Goal: Information Seeking & Learning: Learn about a topic

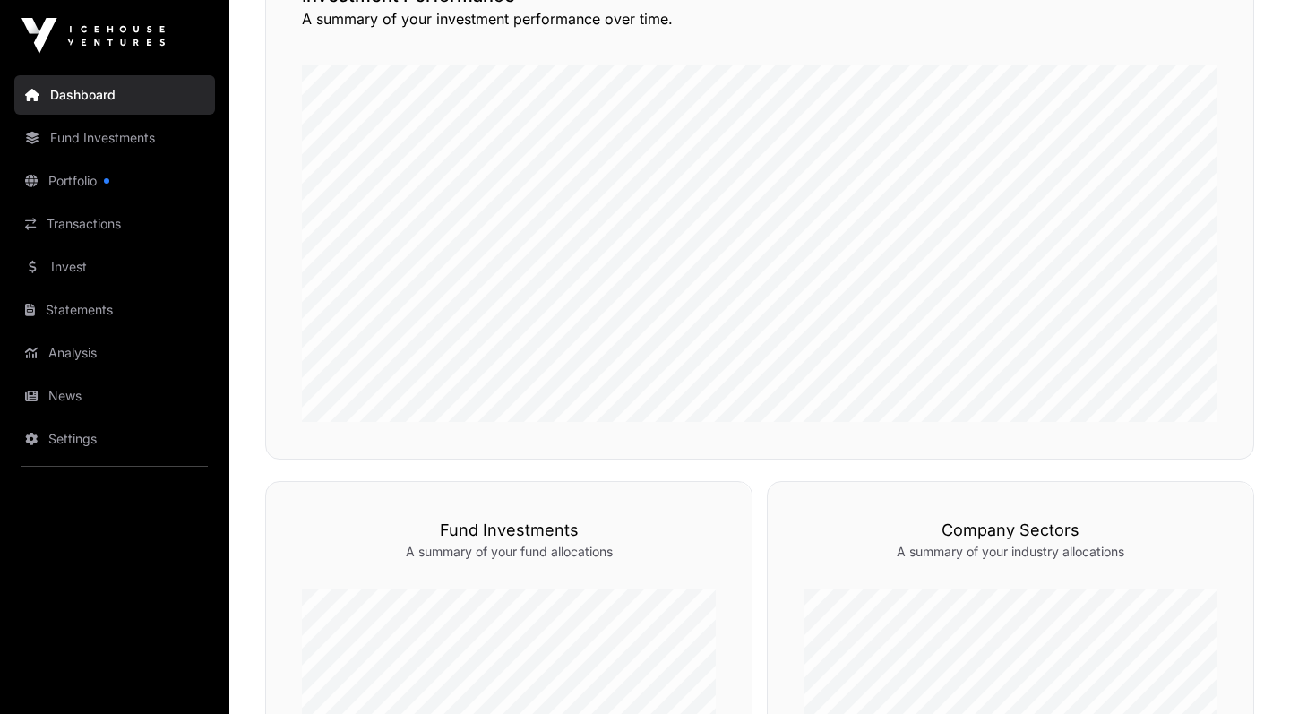
scroll to position [491, 0]
click at [73, 184] on link "Portfolio" at bounding box center [114, 180] width 201 height 39
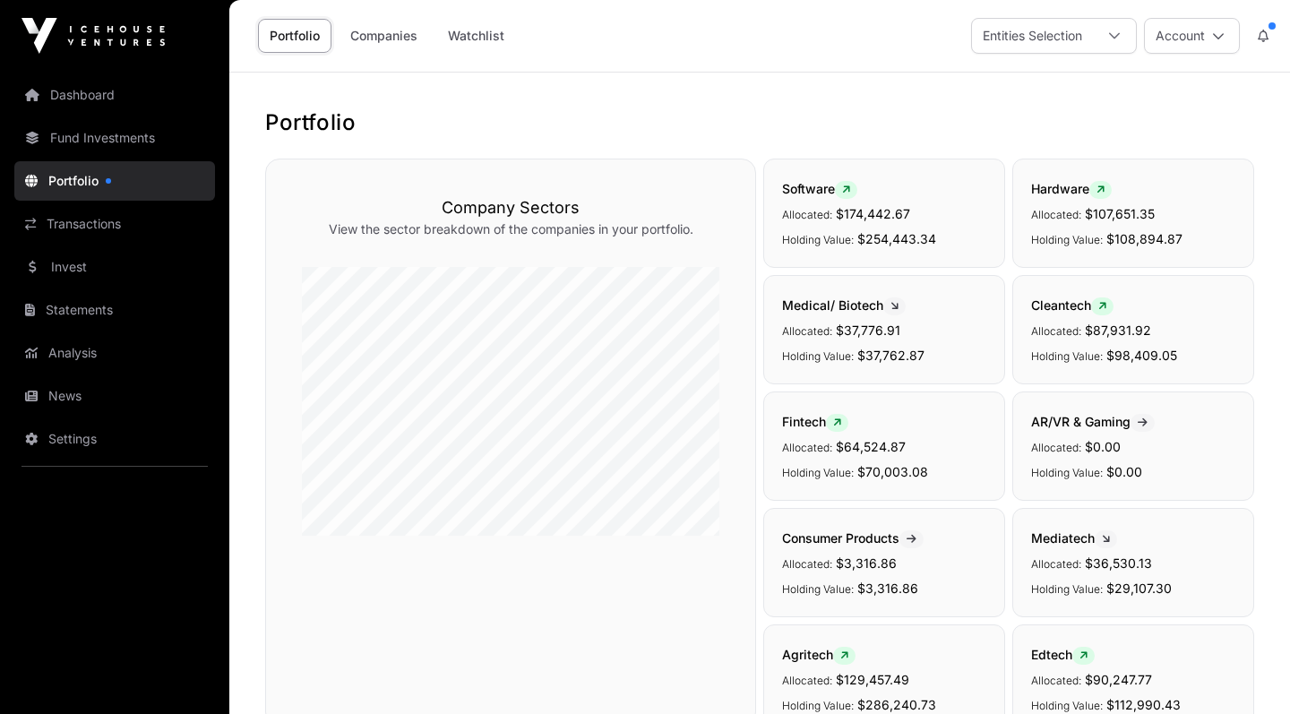
click at [388, 39] on link "Companies" at bounding box center [384, 36] width 91 height 34
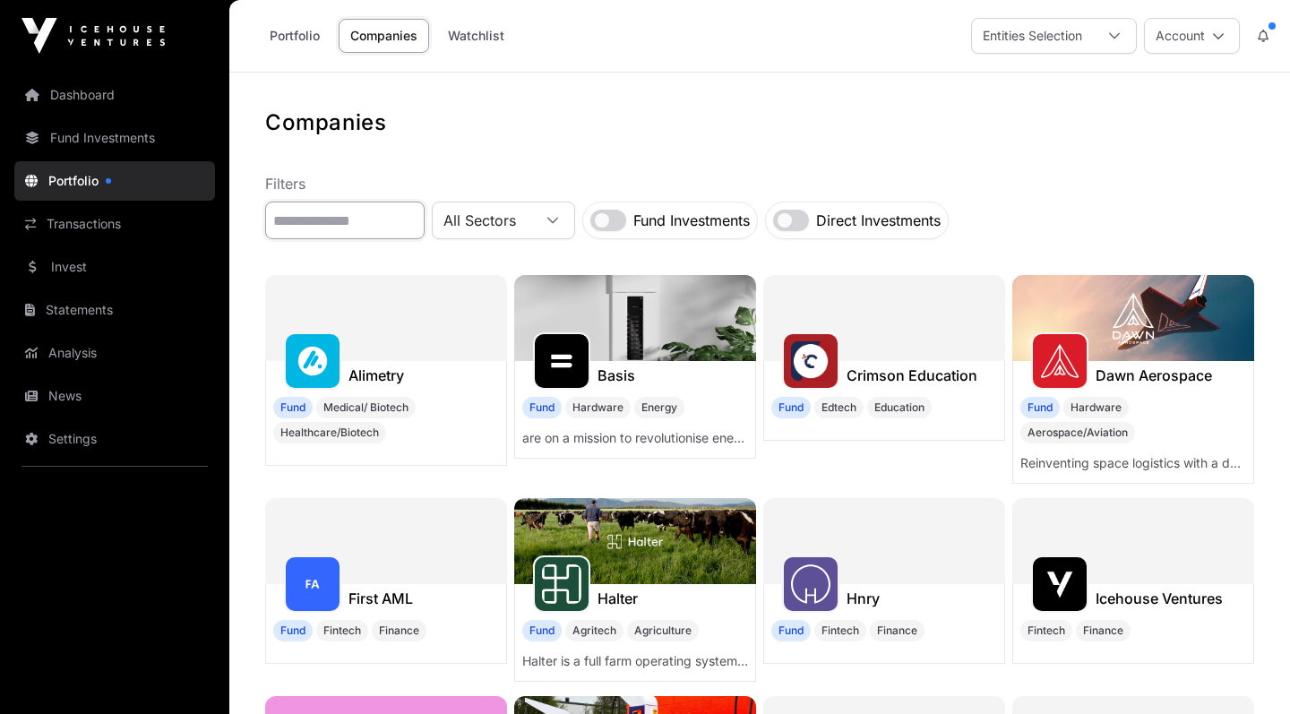
click at [425, 216] on input "text" at bounding box center [345, 221] width 160 height 38
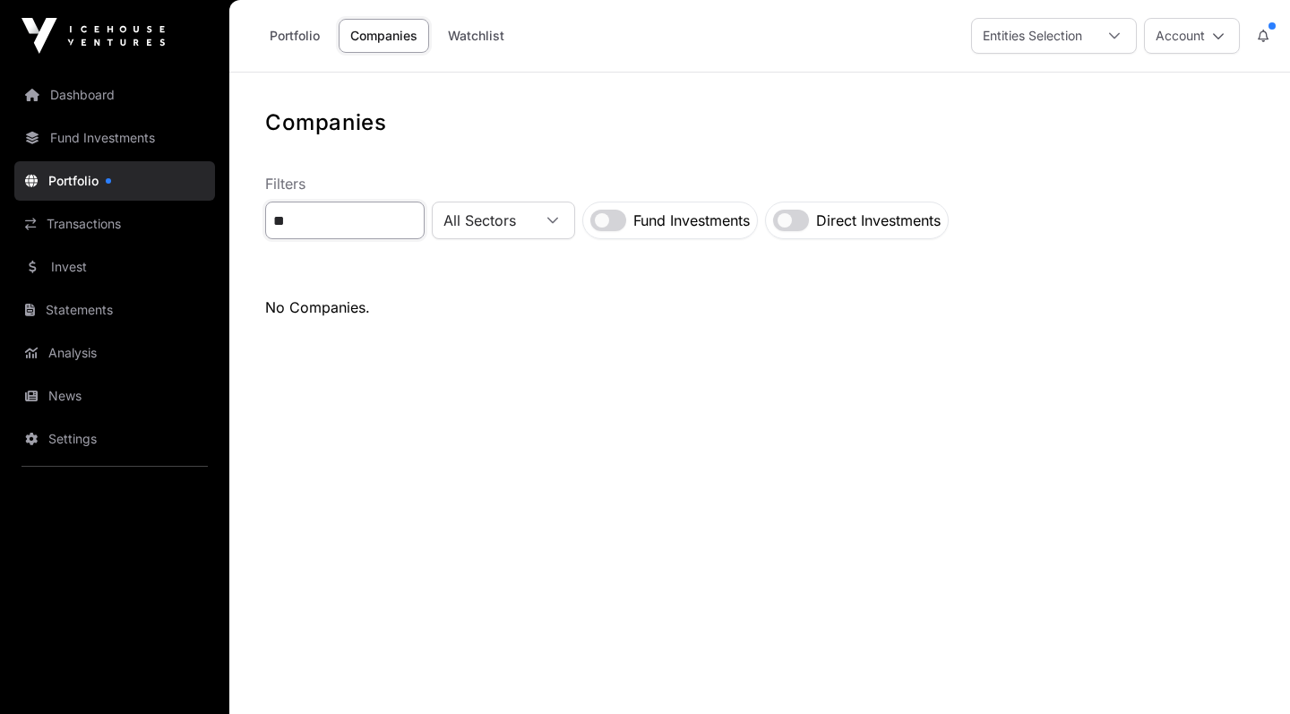
type input "*"
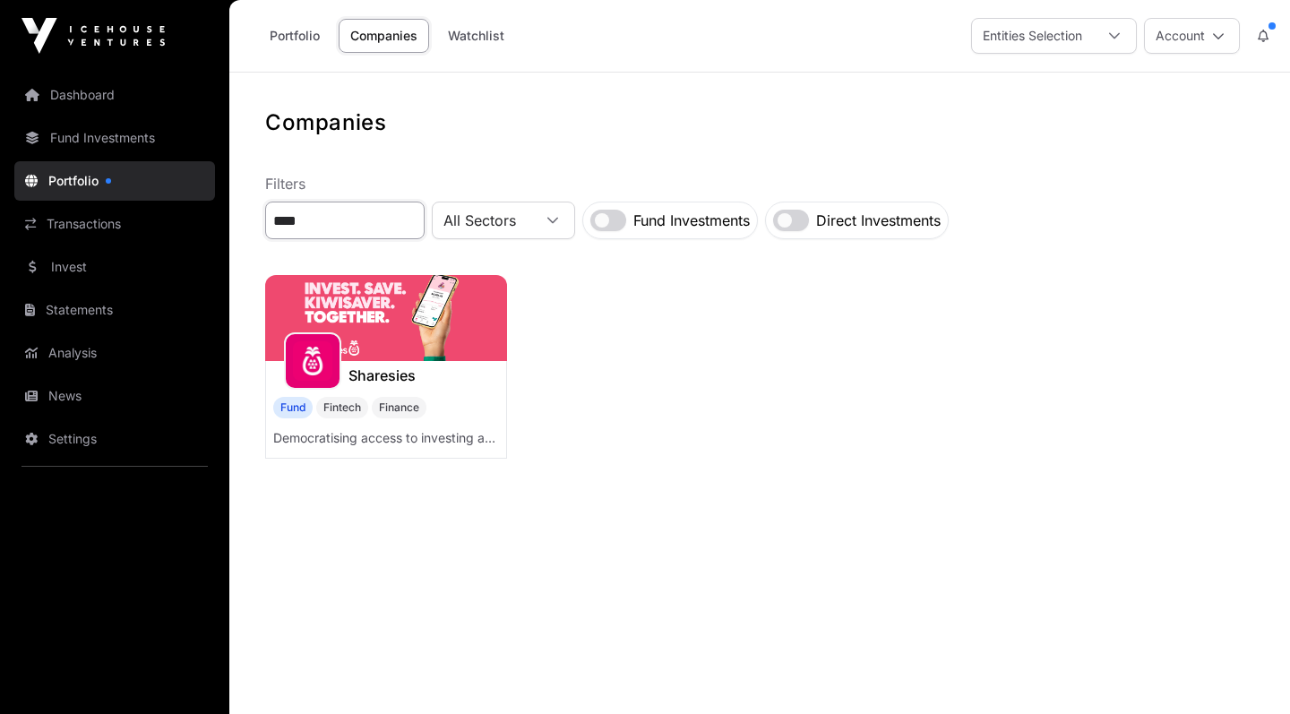
type input "****"
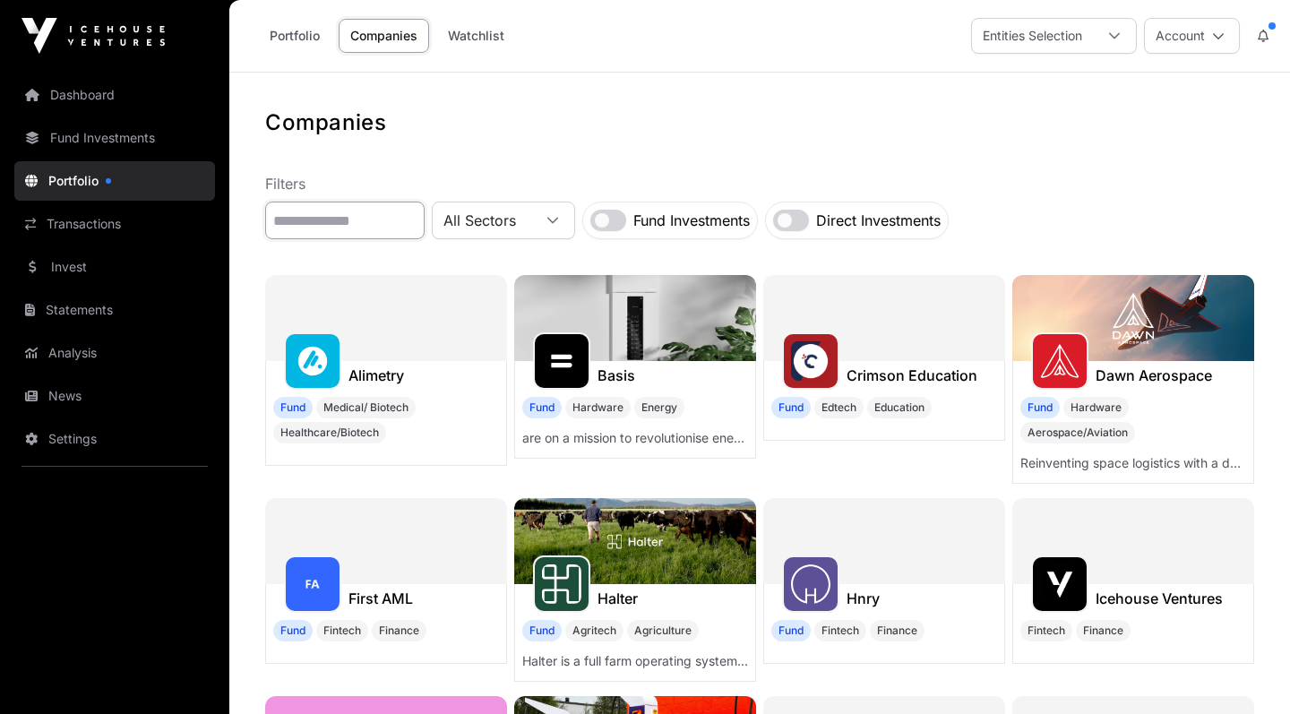
click at [395, 216] on input "text" at bounding box center [345, 221] width 160 height 38
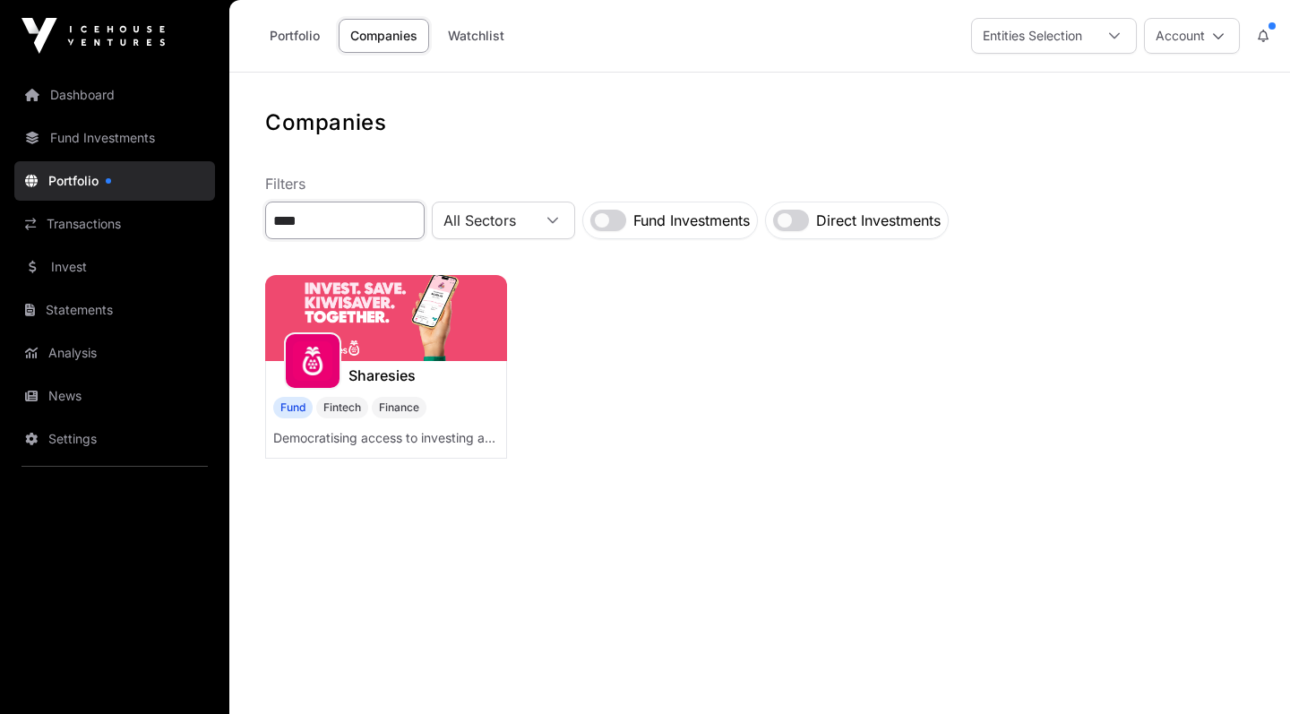
type input "****"
click at [316, 353] on img at bounding box center [312, 360] width 39 height 39
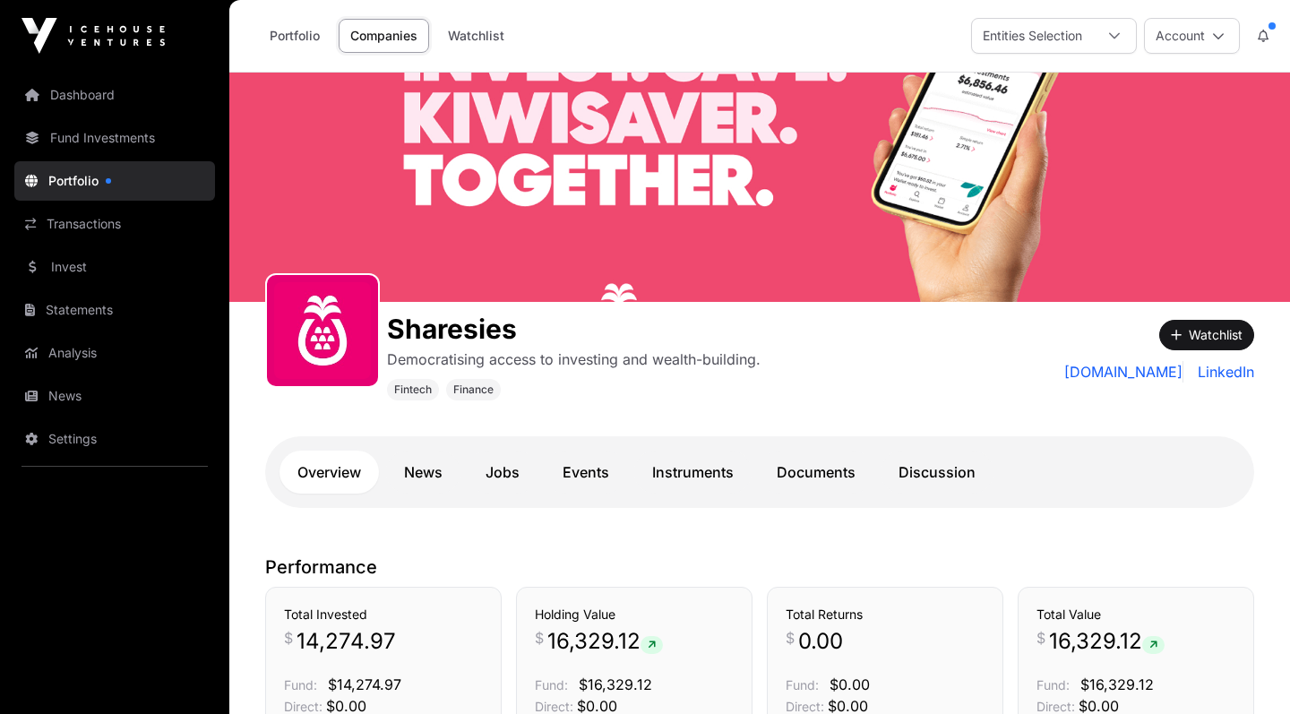
click at [687, 477] on link "Instruments" at bounding box center [692, 472] width 117 height 43
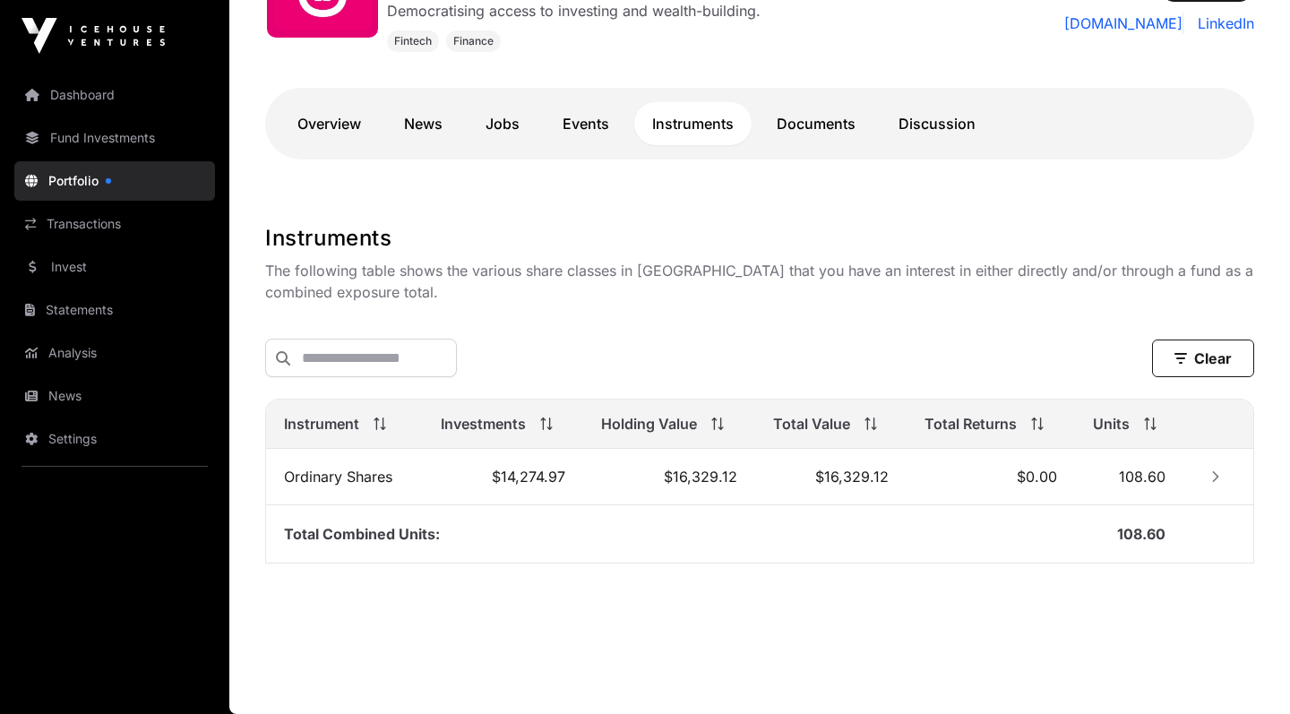
scroll to position [351, 0]
click at [1212, 478] on icon "Row Collapsed" at bounding box center [1216, 476] width 13 height 13
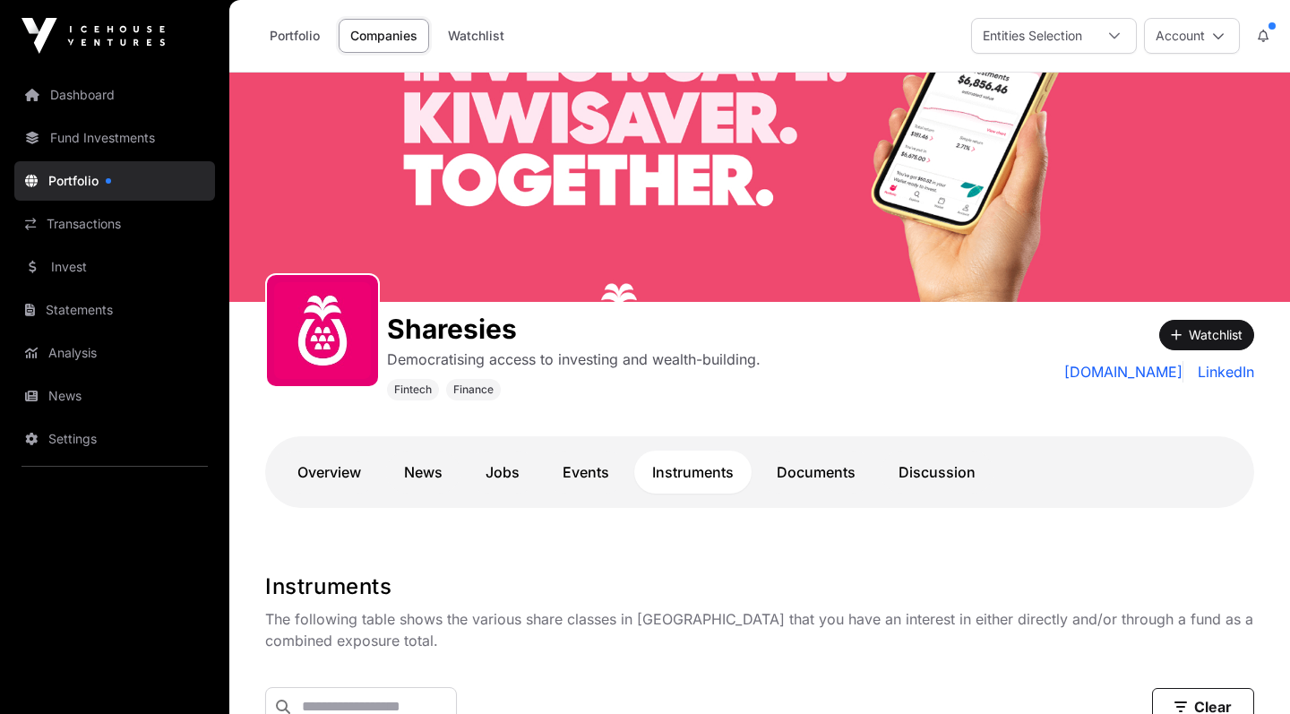
scroll to position [0, 0]
click at [845, 479] on link "Documents" at bounding box center [816, 472] width 115 height 43
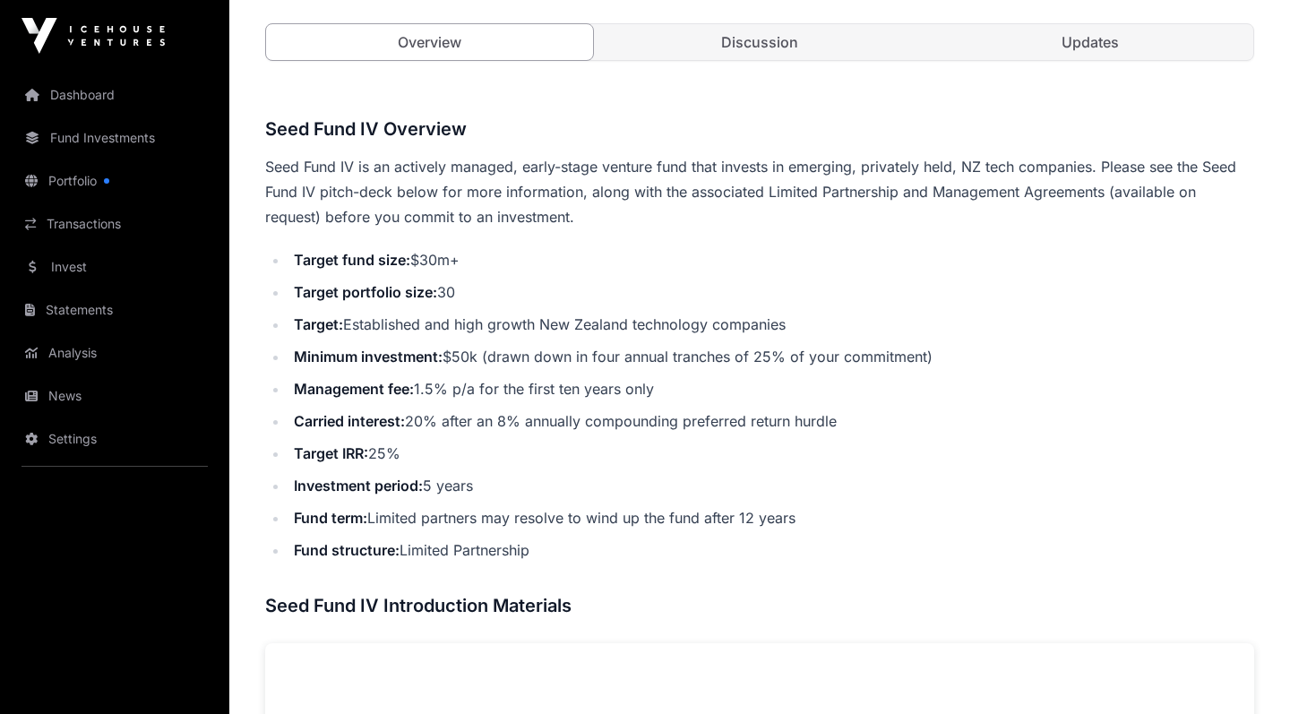
scroll to position [601, 0]
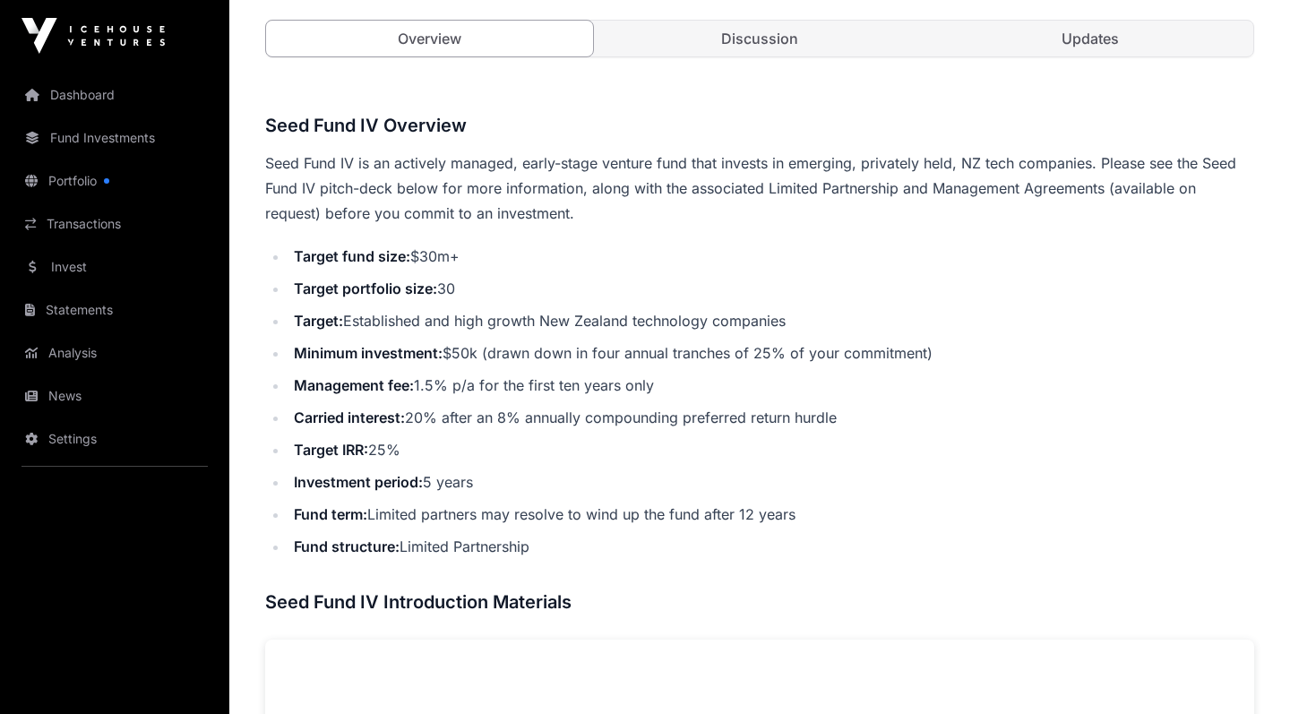
click at [742, 34] on link "Discussion" at bounding box center [760, 39] width 327 height 36
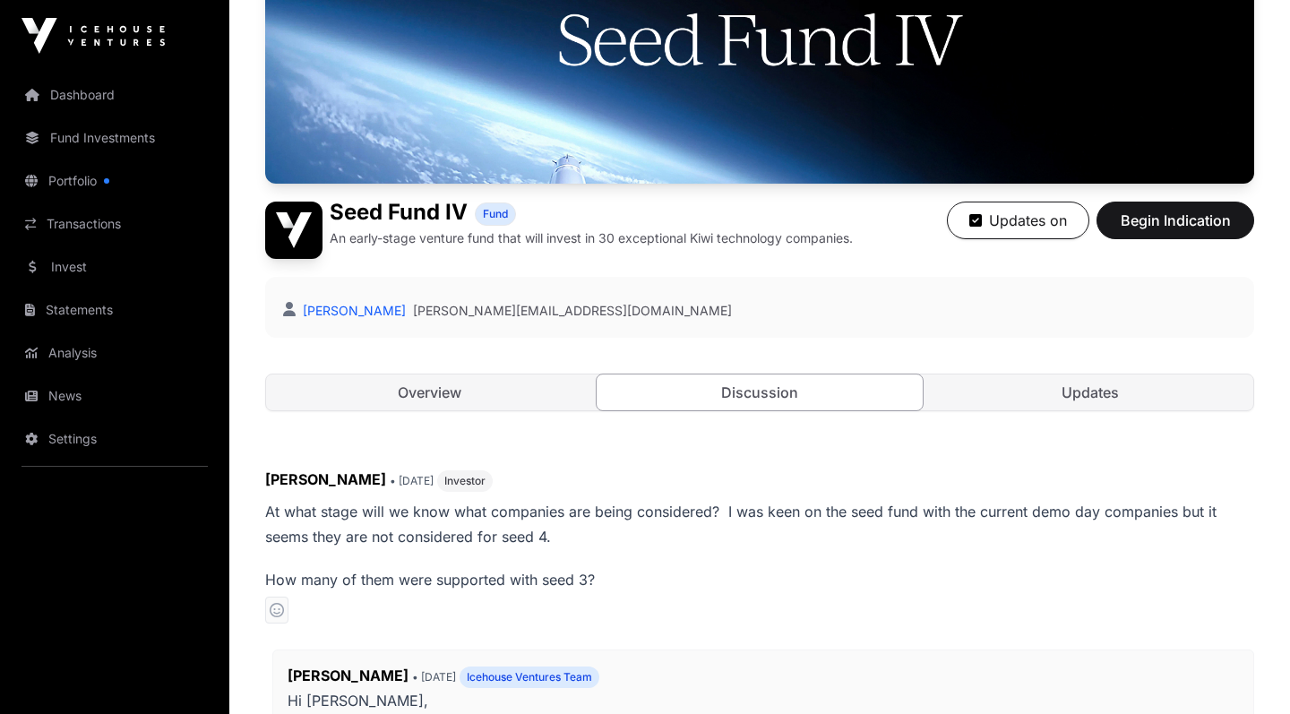
scroll to position [246, 0]
click at [1073, 400] on link "Updates" at bounding box center [1090, 393] width 327 height 36
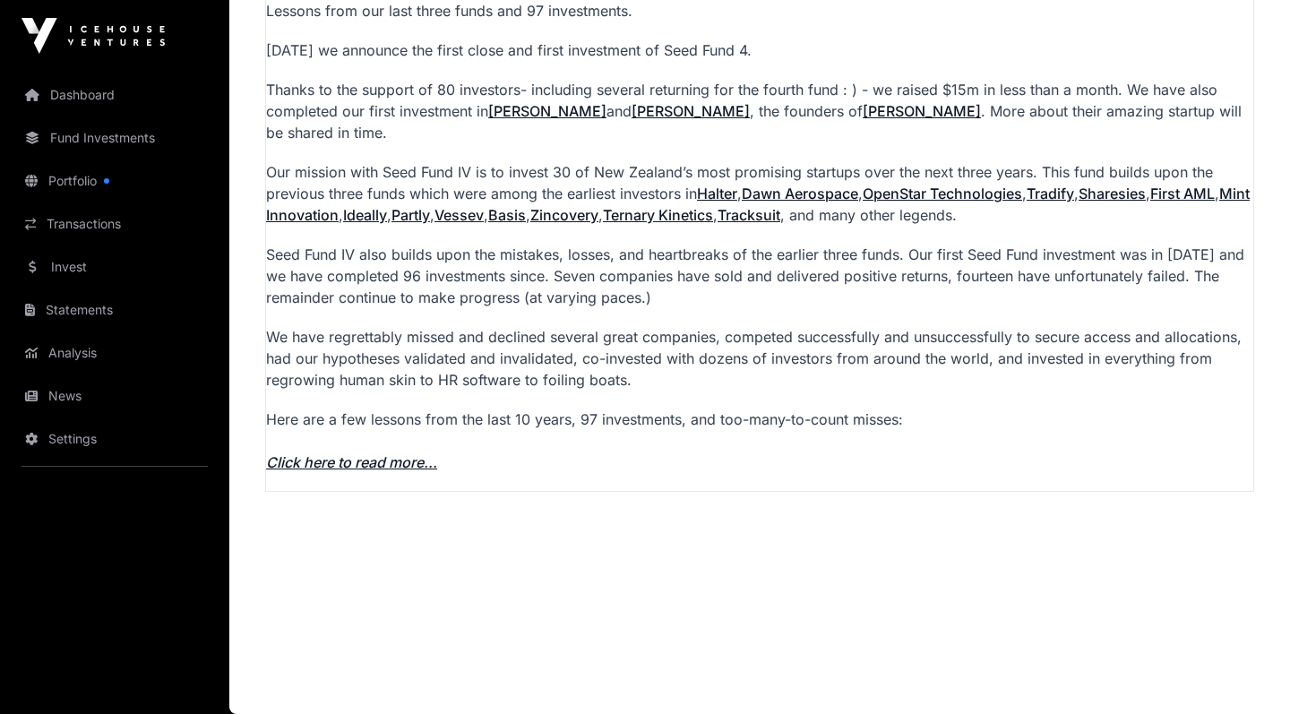
scroll to position [1309, 0]
click at [328, 460] on link "Click here to read more..." at bounding box center [351, 462] width 171 height 18
